Goal: Transaction & Acquisition: Purchase product/service

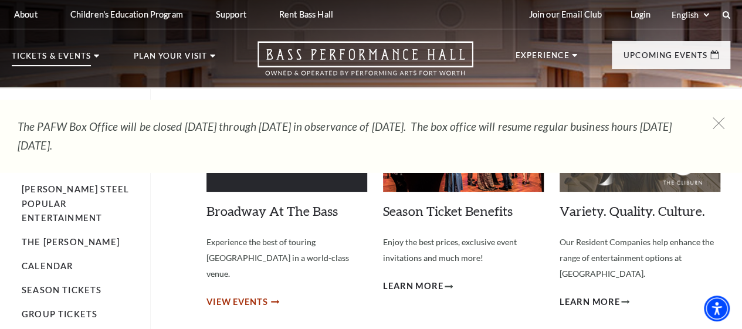
click at [251, 295] on span "View Events" at bounding box center [238, 302] width 62 height 15
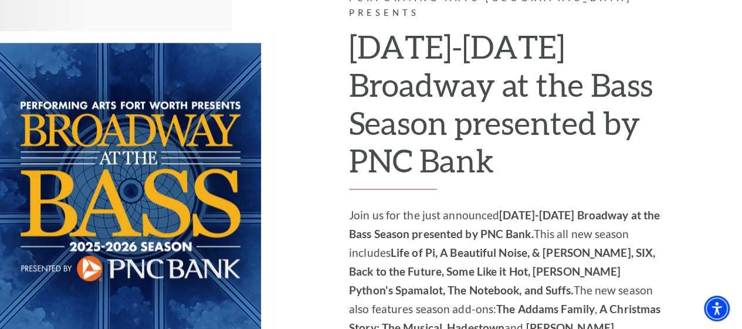
scroll to position [745, 0]
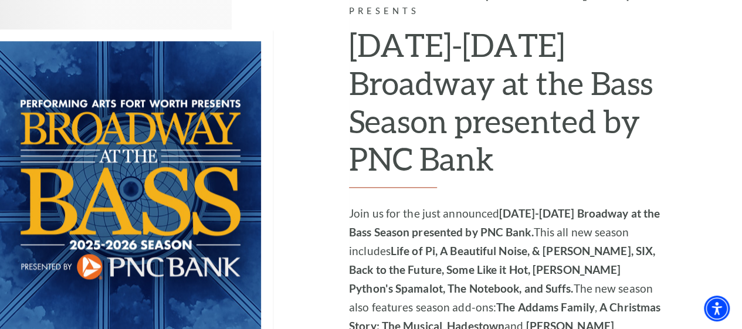
click at [123, 209] on img at bounding box center [136, 189] width 273 height 320
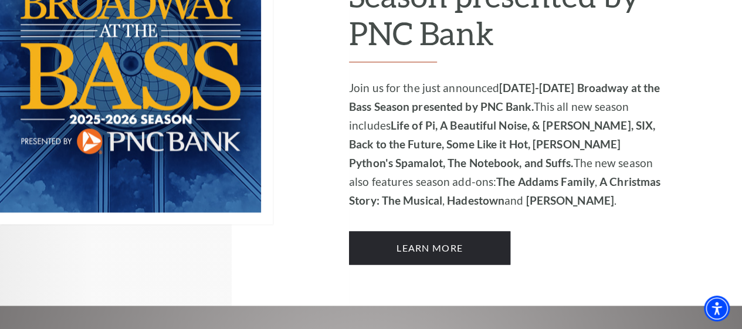
scroll to position [885, 0]
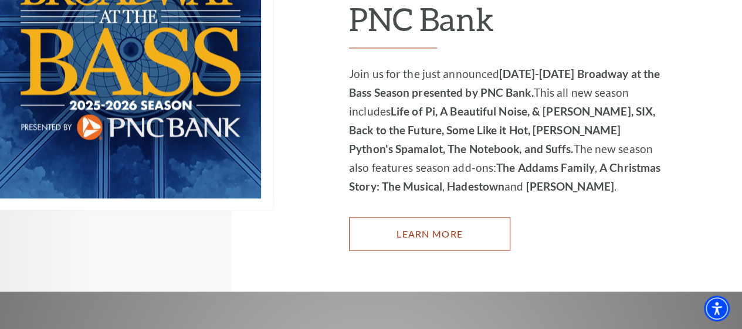
click at [443, 217] on link "Learn More" at bounding box center [429, 233] width 161 height 33
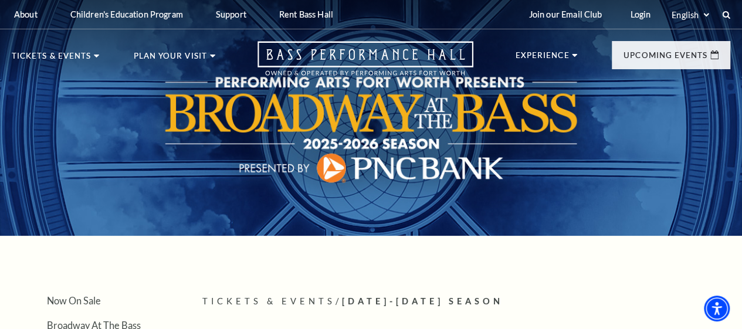
click at [742, 15] on html "Skip to main content Enable accessibility for low vision Open the accessibility…" at bounding box center [371, 164] width 742 height 329
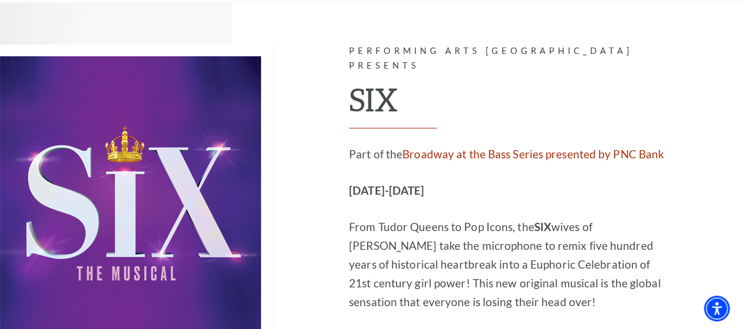
scroll to position [4374, 0]
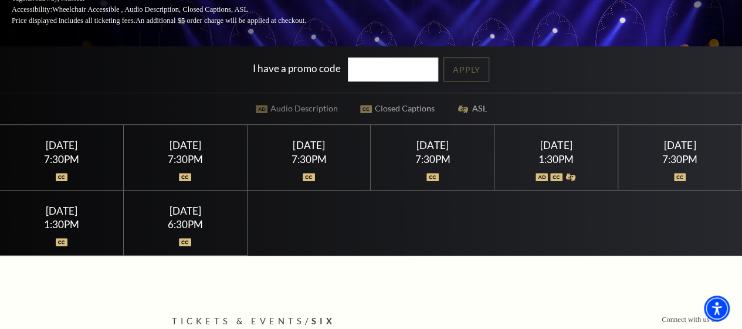
scroll to position [131, 0]
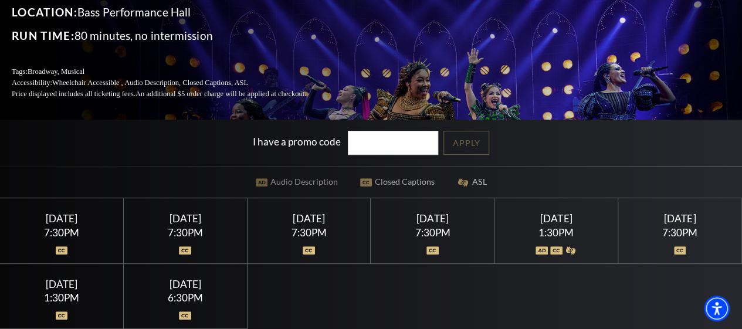
click at [559, 225] on div "Saturday February 14" at bounding box center [556, 218] width 95 height 12
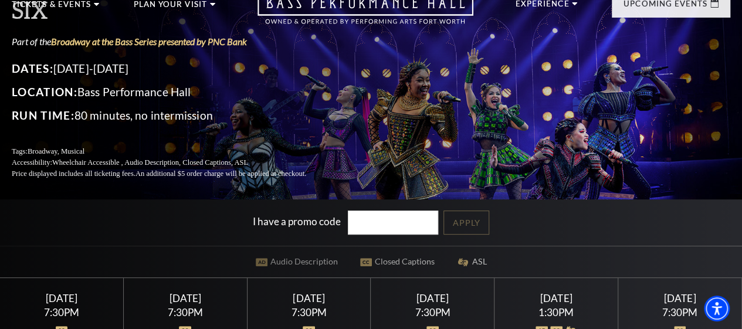
scroll to position [0, 0]
